Goal: Information Seeking & Learning: Learn about a topic

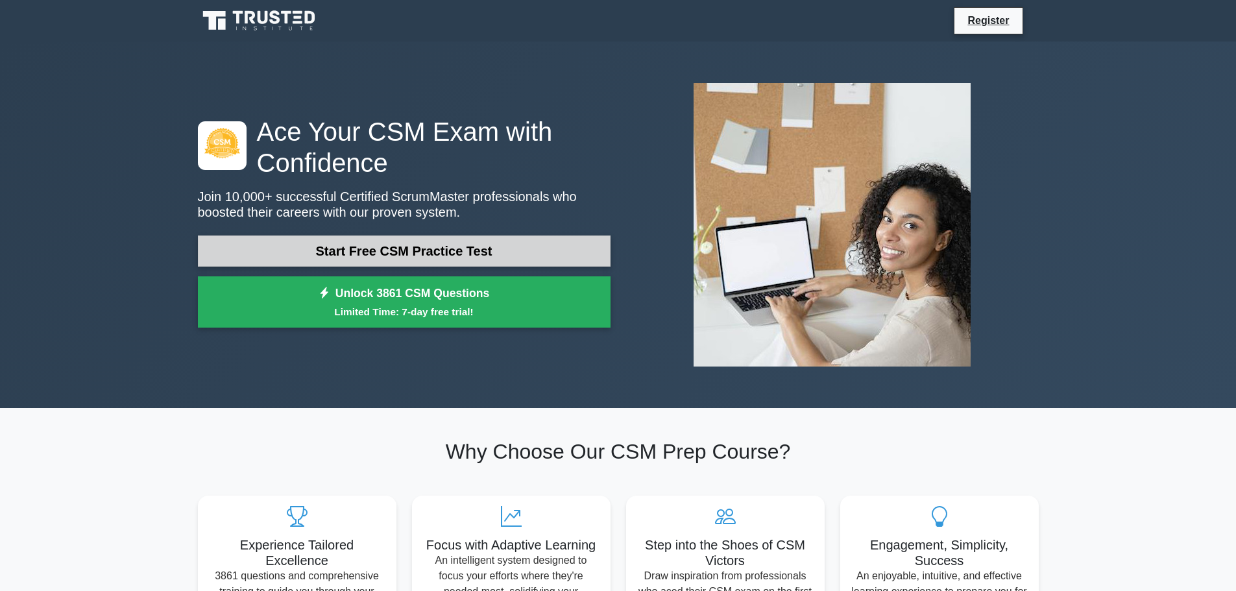
click at [456, 253] on link "Start Free CSM Practice Test" at bounding box center [404, 251] width 413 height 31
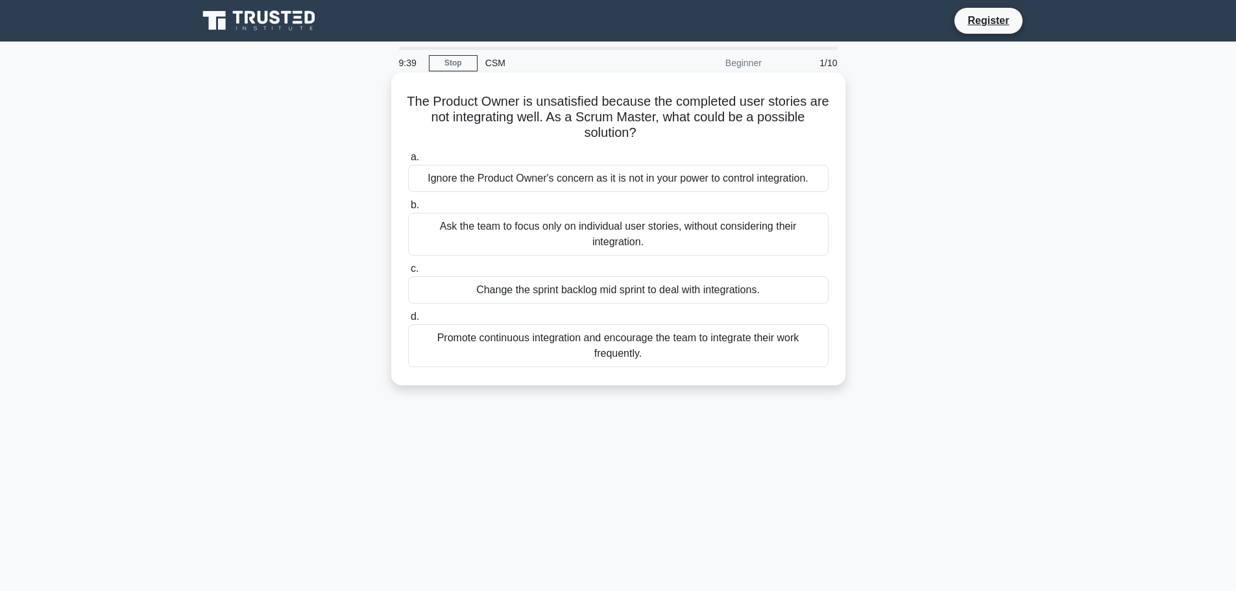
click at [463, 354] on div "Promote continuous integration and encourage the team to integrate their work f…" at bounding box center [618, 345] width 420 height 43
click at [408, 321] on input "d. Promote continuous integration and encourage the team to integrate their wor…" at bounding box center [408, 317] width 0 height 8
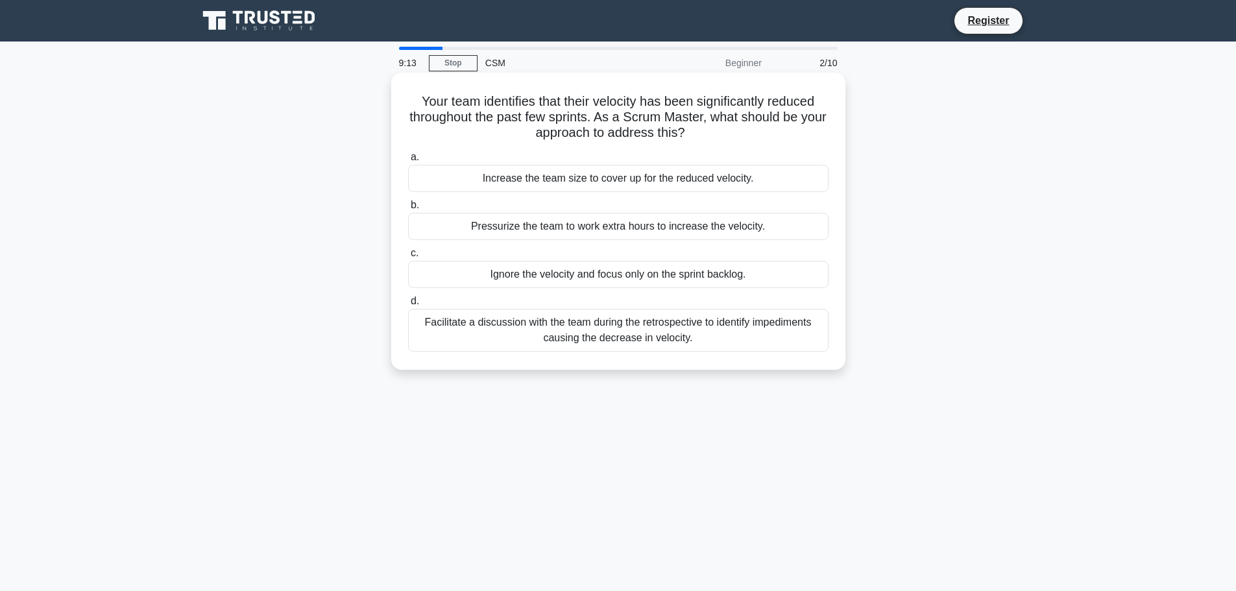
click at [603, 321] on div "Facilitate a discussion with the team during the retrospective to identify impe…" at bounding box center [618, 330] width 420 height 43
click at [408, 306] on input "d. Facilitate a discussion with the team during the retrospective to identify i…" at bounding box center [408, 301] width 0 height 8
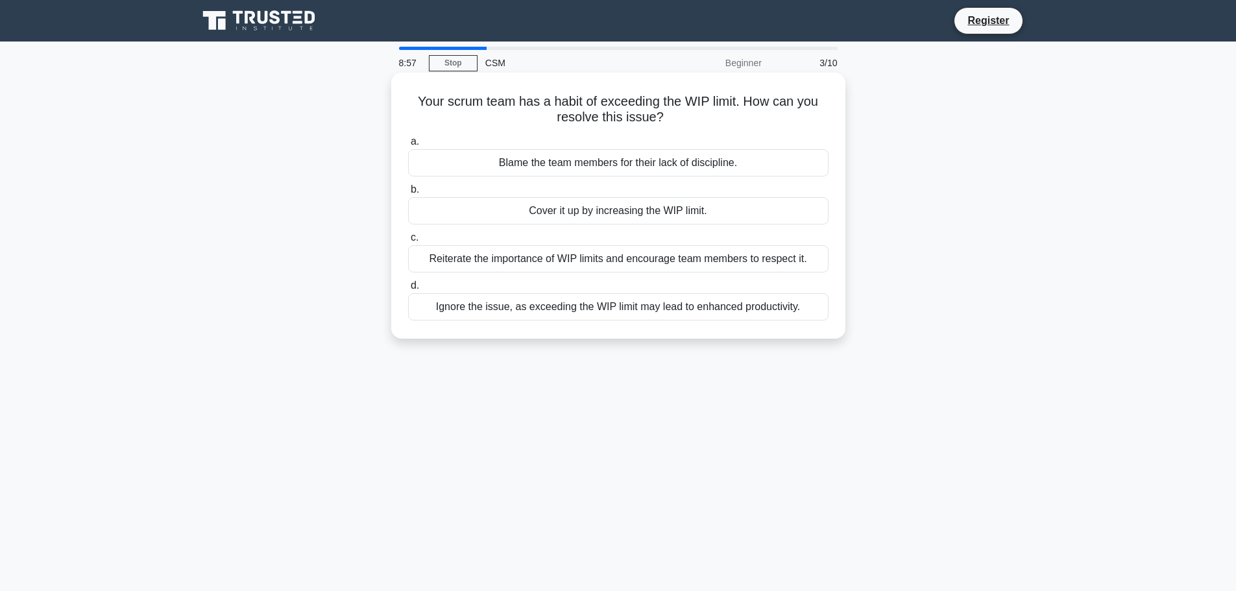
click at [487, 254] on div "Reiterate the importance of WIP limits and encourage team members to respect it." at bounding box center [618, 258] width 420 height 27
click at [408, 242] on input "c. Reiterate the importance of WIP limits and encourage team members to respect…" at bounding box center [408, 238] width 0 height 8
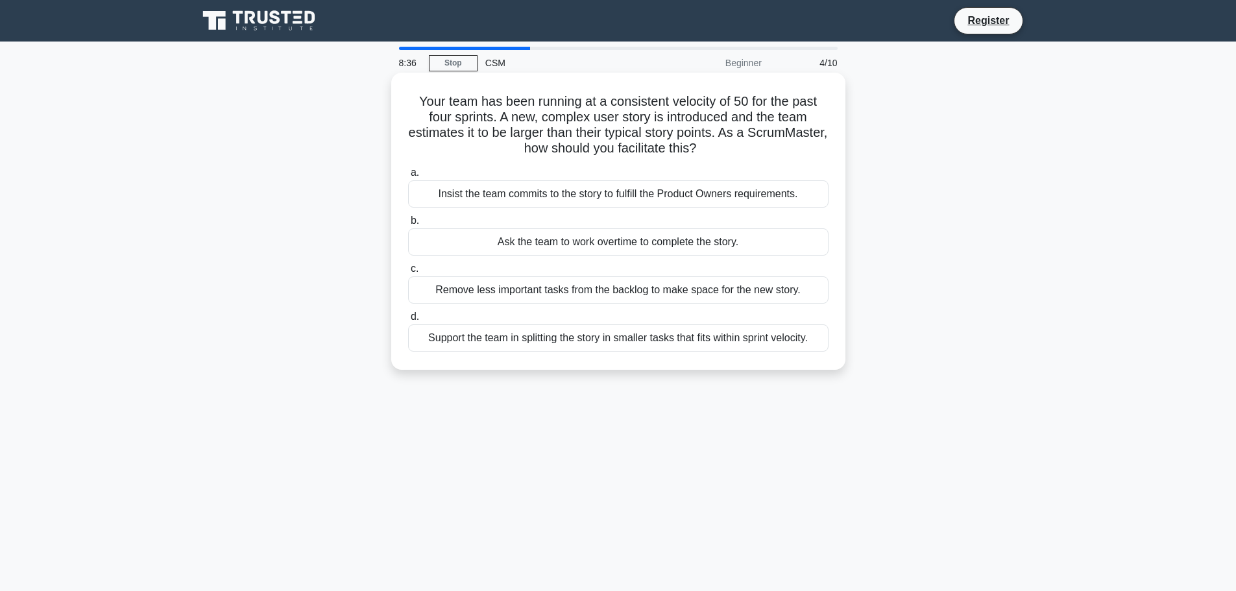
click at [601, 343] on div "Support the team in splitting the story in smaller tasks that fits within sprin…" at bounding box center [618, 337] width 420 height 27
click at [408, 321] on input "d. Support the team in splitting the story in smaller tasks that fits within sp…" at bounding box center [408, 317] width 0 height 8
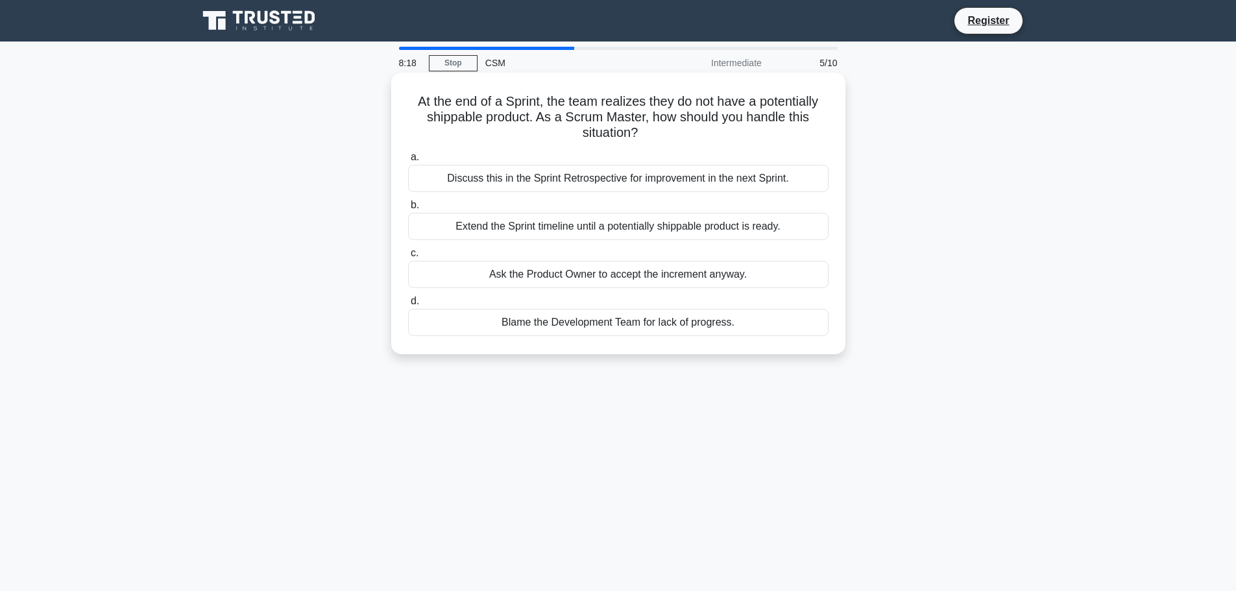
click at [445, 178] on div "Discuss this in the Sprint Retrospective for improvement in the next Sprint." at bounding box center [618, 178] width 420 height 27
click at [408, 162] on input "a. Discuss this in the Sprint Retrospective for improvement in the next Sprint." at bounding box center [408, 157] width 0 height 8
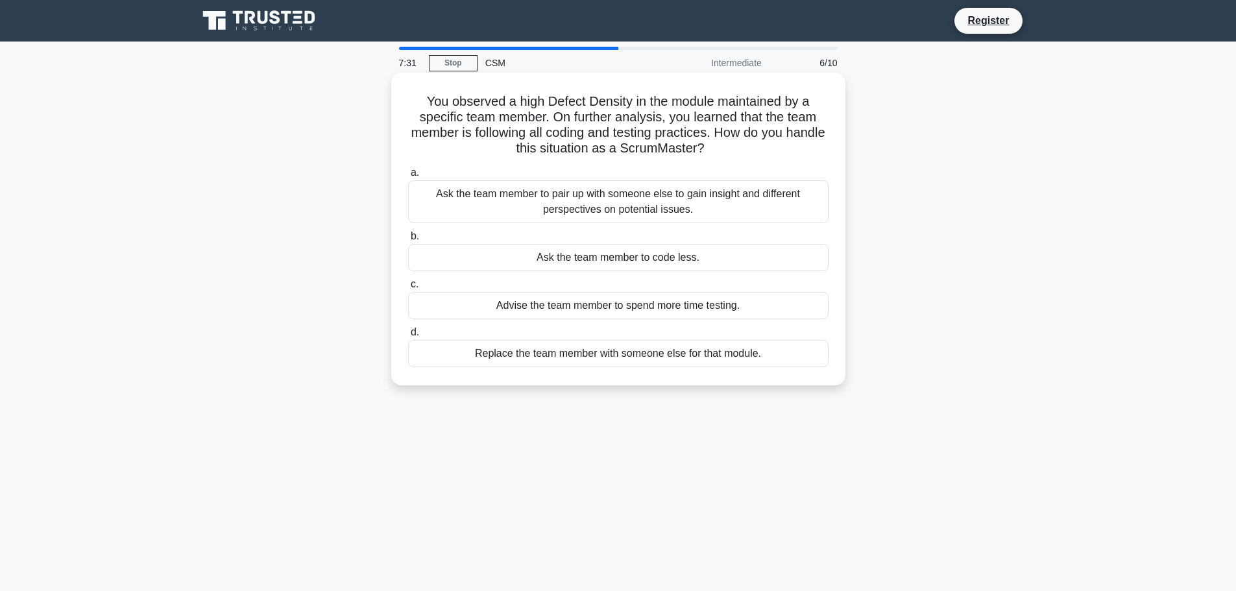
click at [439, 206] on div "Ask the team member to pair up with someone else to gain insight and different …" at bounding box center [618, 201] width 420 height 43
click at [408, 177] on input "a. Ask the team member to pair up with someone else to gain insight and differe…" at bounding box center [408, 173] width 0 height 8
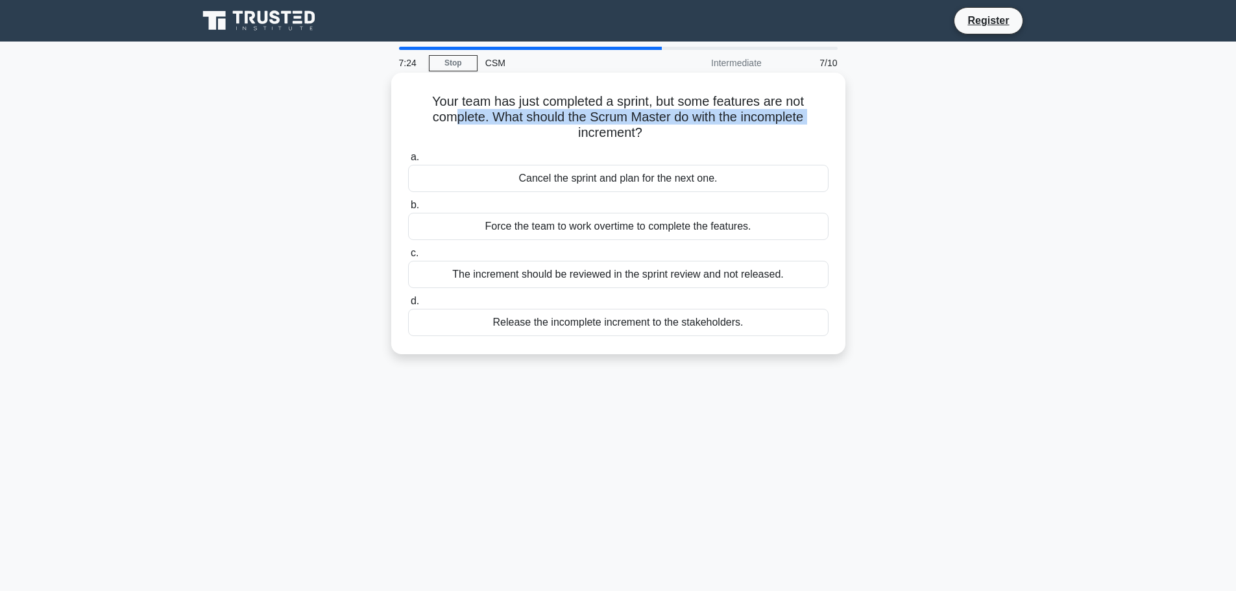
drag, startPoint x: 451, startPoint y: 110, endPoint x: 470, endPoint y: 144, distance: 39.0
click at [470, 144] on div "Your team has just completed a sprint, but some features are not complete. What…" at bounding box center [618, 213] width 444 height 271
click at [477, 101] on h5 "Your team has just completed a sprint, but some features are not complete. What…" at bounding box center [618, 117] width 423 height 48
drag, startPoint x: 476, startPoint y: 101, endPoint x: 576, endPoint y: 276, distance: 202.2
click at [576, 276] on div "Your team has just completed a sprint, but some features are not complete. What…" at bounding box center [618, 213] width 444 height 271
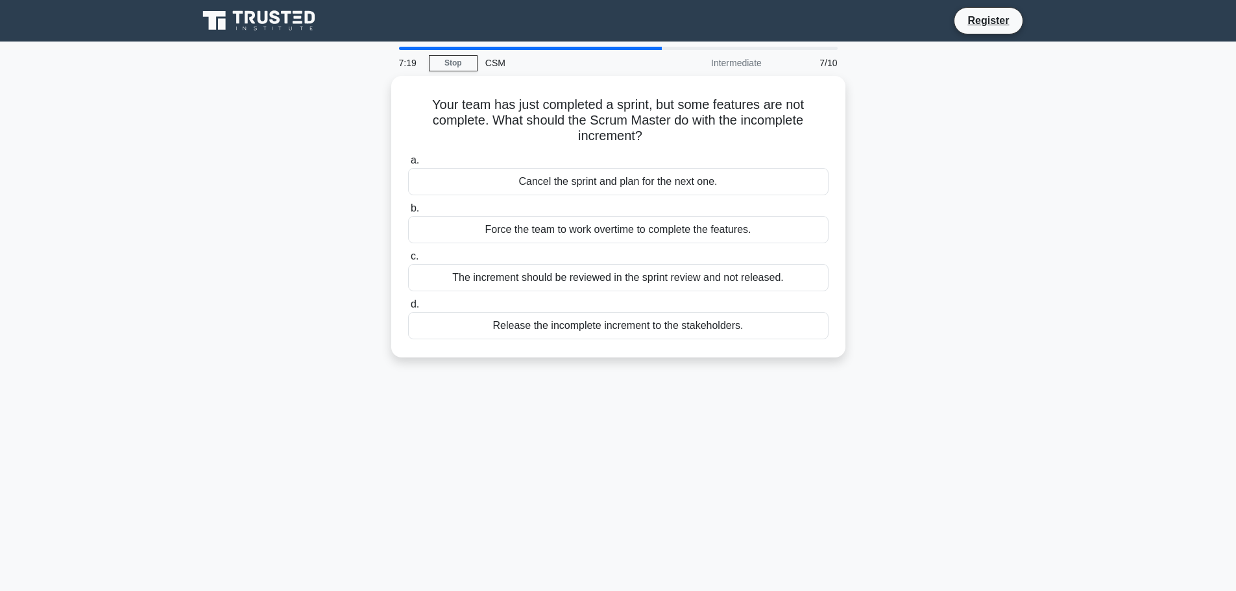
click at [1087, 199] on main "7:19 Stop CSM Intermediate 7/10 Your team has just completed a sprint, but some…" at bounding box center [618, 371] width 1236 height 659
click at [577, 276] on div "The increment should be reviewed in the sprint review and not released." at bounding box center [618, 274] width 420 height 27
click at [408, 258] on input "c. The increment should be reviewed in the sprint review and not released." at bounding box center [408, 253] width 0 height 8
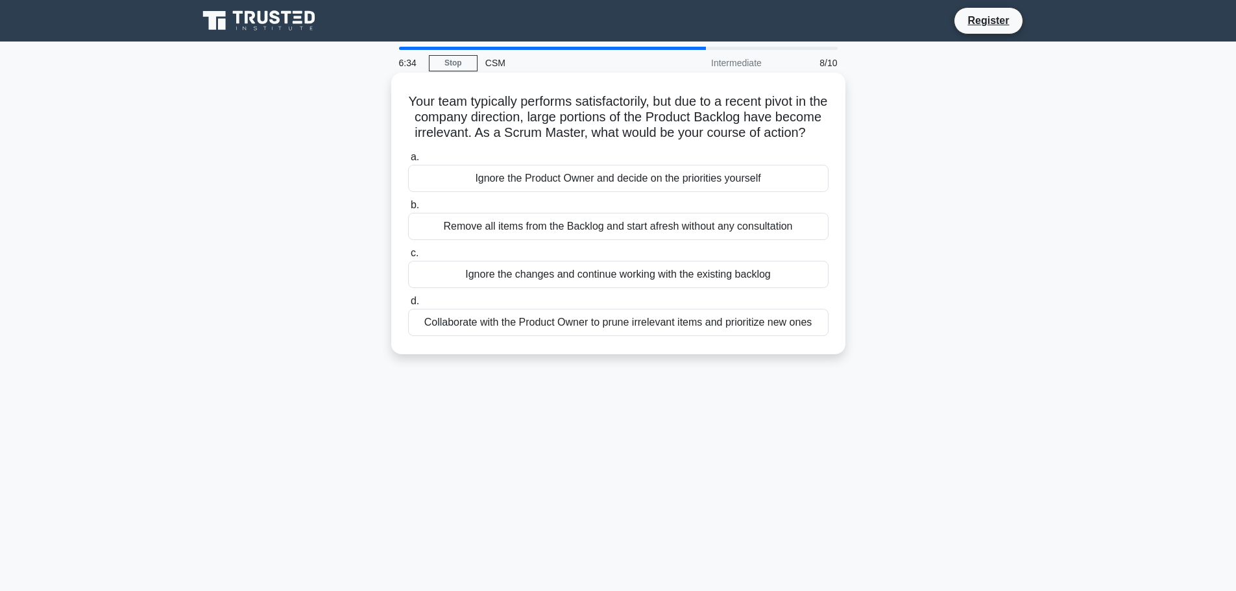
click at [695, 336] on div "Collaborate with the Product Owner to prune irrelevant items and prioritize new…" at bounding box center [618, 322] width 420 height 27
click at [408, 306] on input "d. Collaborate with the Product Owner to prune irrelevant items and prioritize …" at bounding box center [408, 301] width 0 height 8
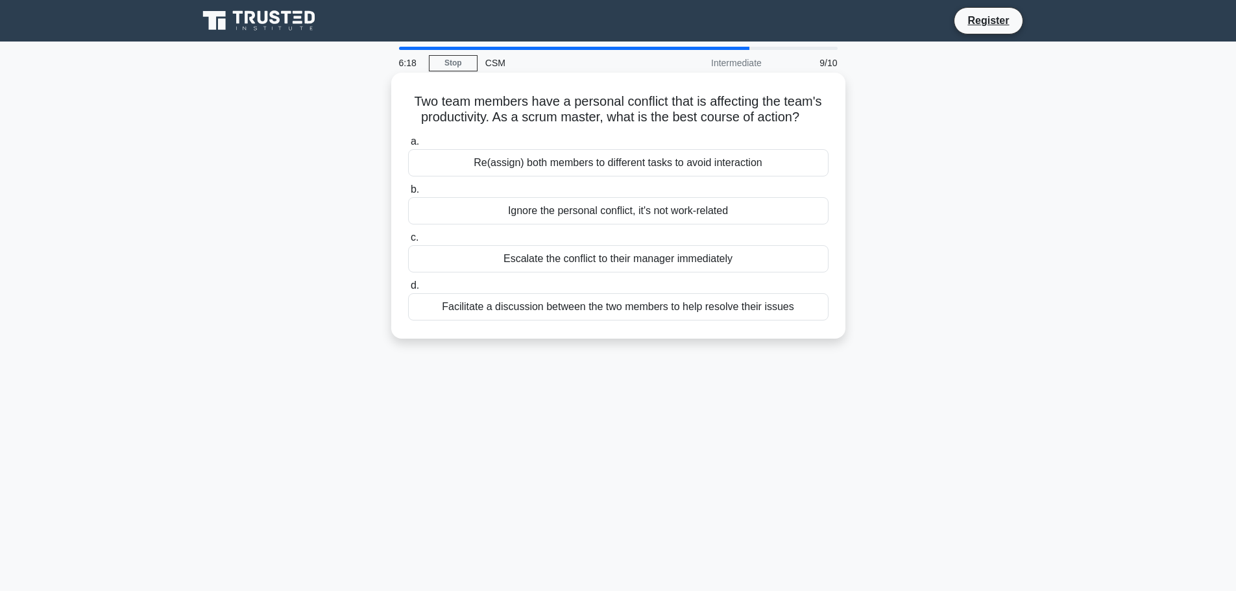
click at [754, 308] on div "Facilitate a discussion between the two members to help resolve their issues" at bounding box center [618, 306] width 420 height 27
click at [408, 290] on input "d. Facilitate a discussion between the two members to help resolve their issues" at bounding box center [408, 286] width 0 height 8
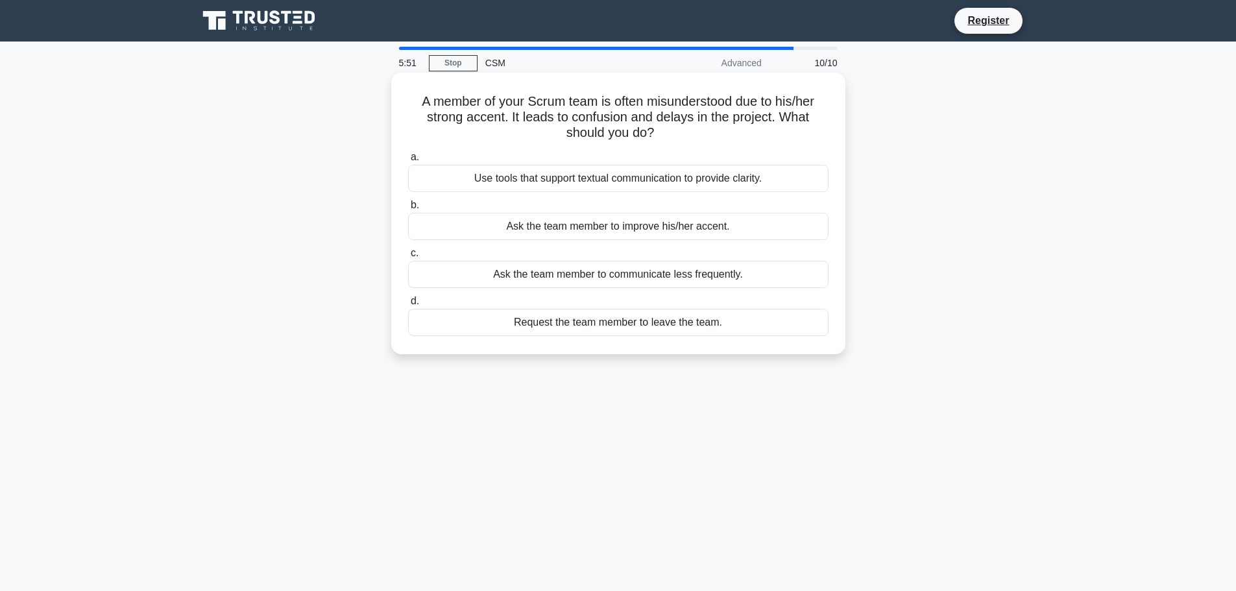
click at [727, 178] on div "Use tools that support textual communication to provide clarity." at bounding box center [618, 178] width 420 height 27
click at [408, 162] on input "a. Use tools that support textual communication to provide clarity." at bounding box center [408, 157] width 0 height 8
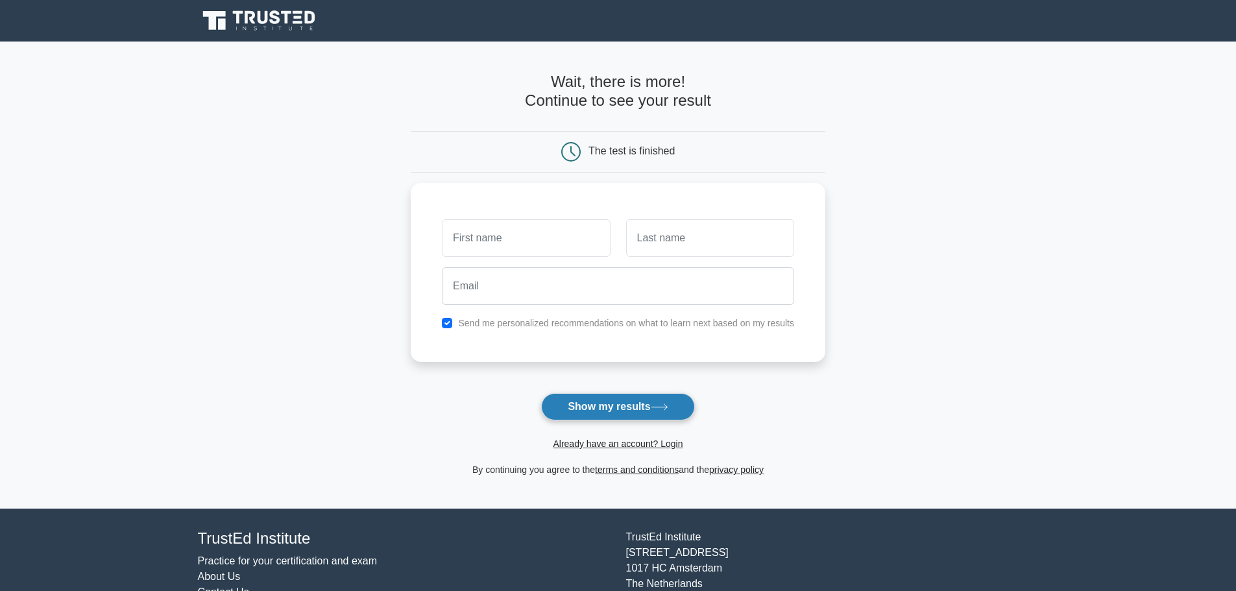
click at [628, 406] on button "Show my results" at bounding box center [617, 406] width 153 height 27
type input "op"
click at [690, 250] on input "text" at bounding box center [710, 235] width 168 height 38
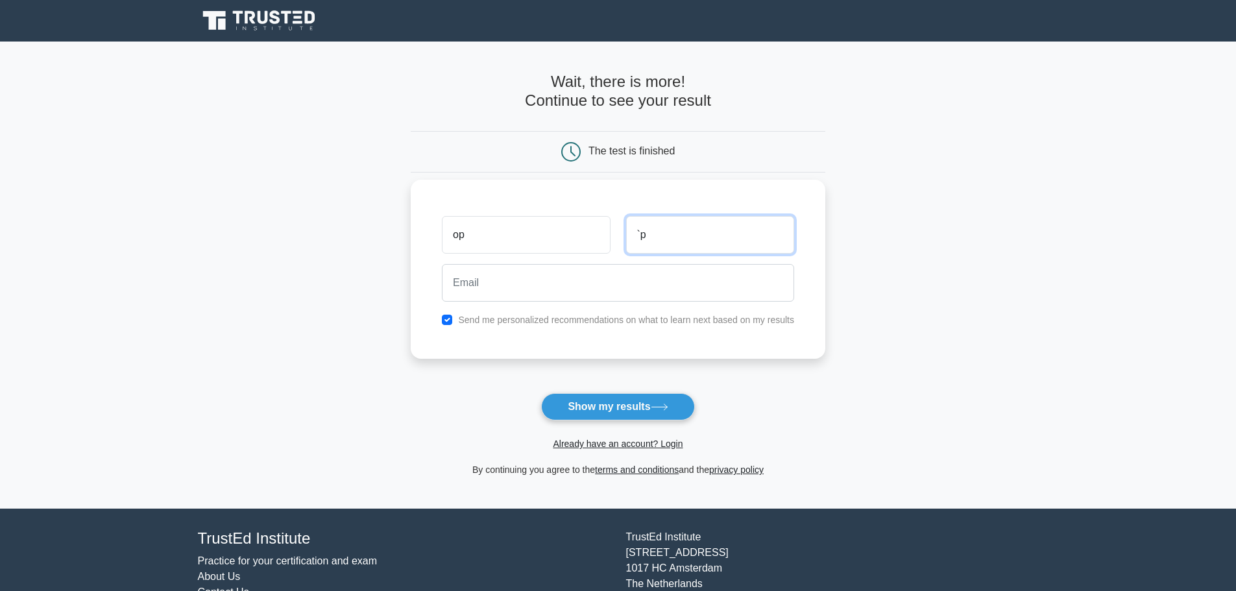
type input "`"
type input "opop"
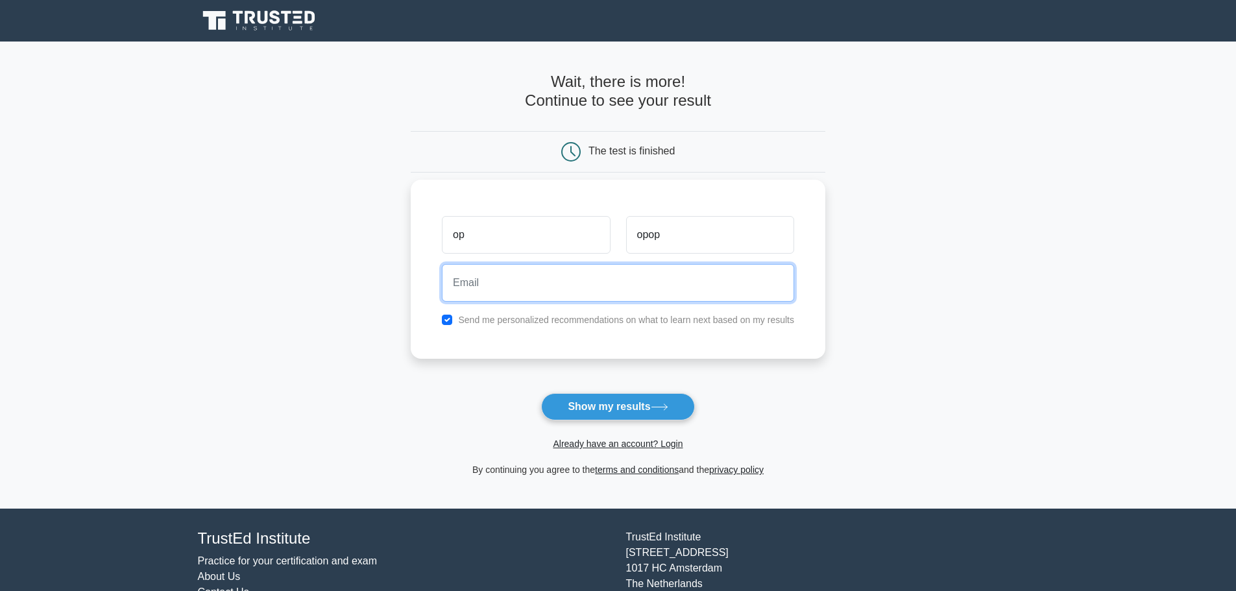
click at [602, 277] on input "email" at bounding box center [618, 283] width 352 height 38
click at [461, 284] on input "test" at bounding box center [618, 283] width 352 height 38
type input "[EMAIL_ADDRESS][DOMAIN_NAME]"
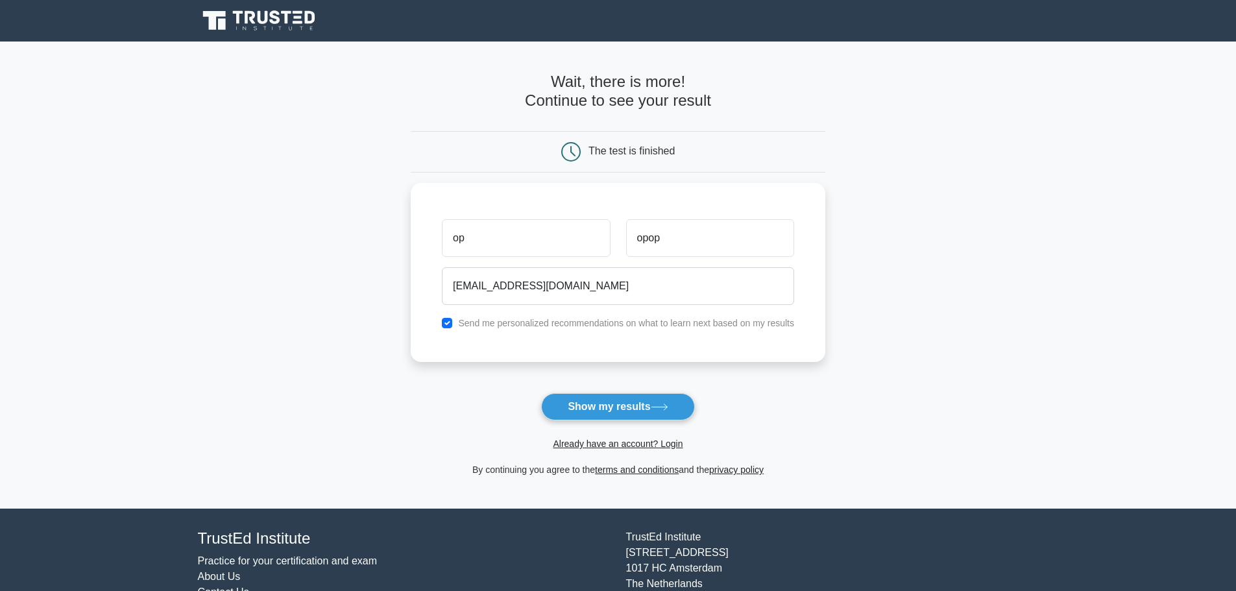
click at [622, 403] on button "Show my results" at bounding box center [617, 406] width 153 height 27
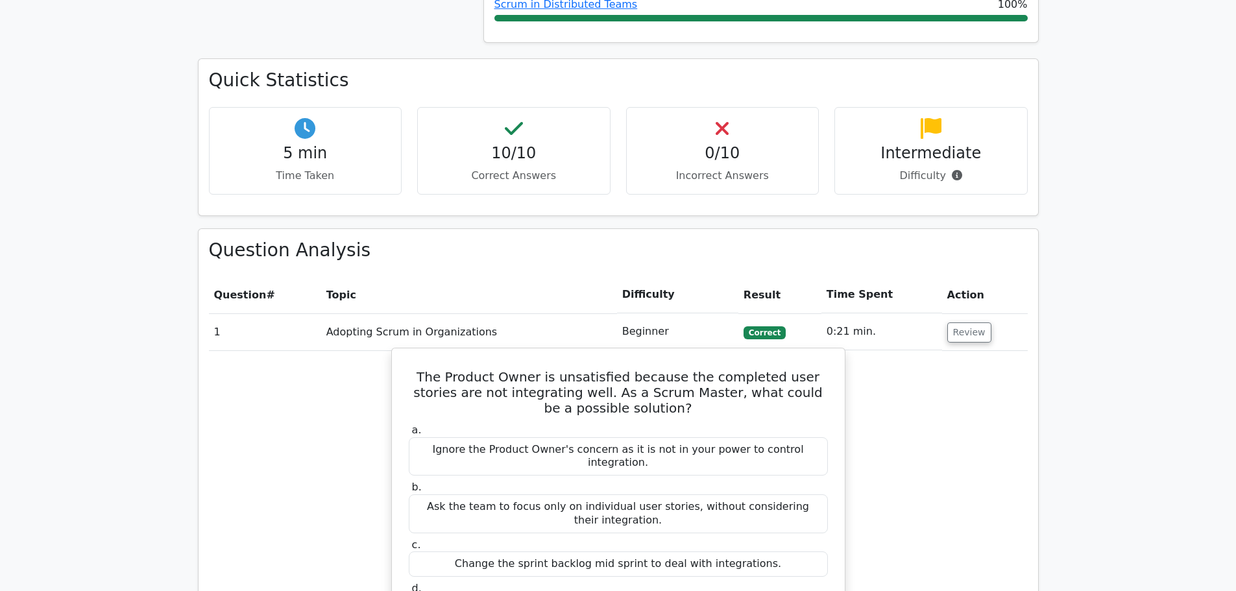
scroll to position [908, 0]
